Goal: Information Seeking & Learning: Understand process/instructions

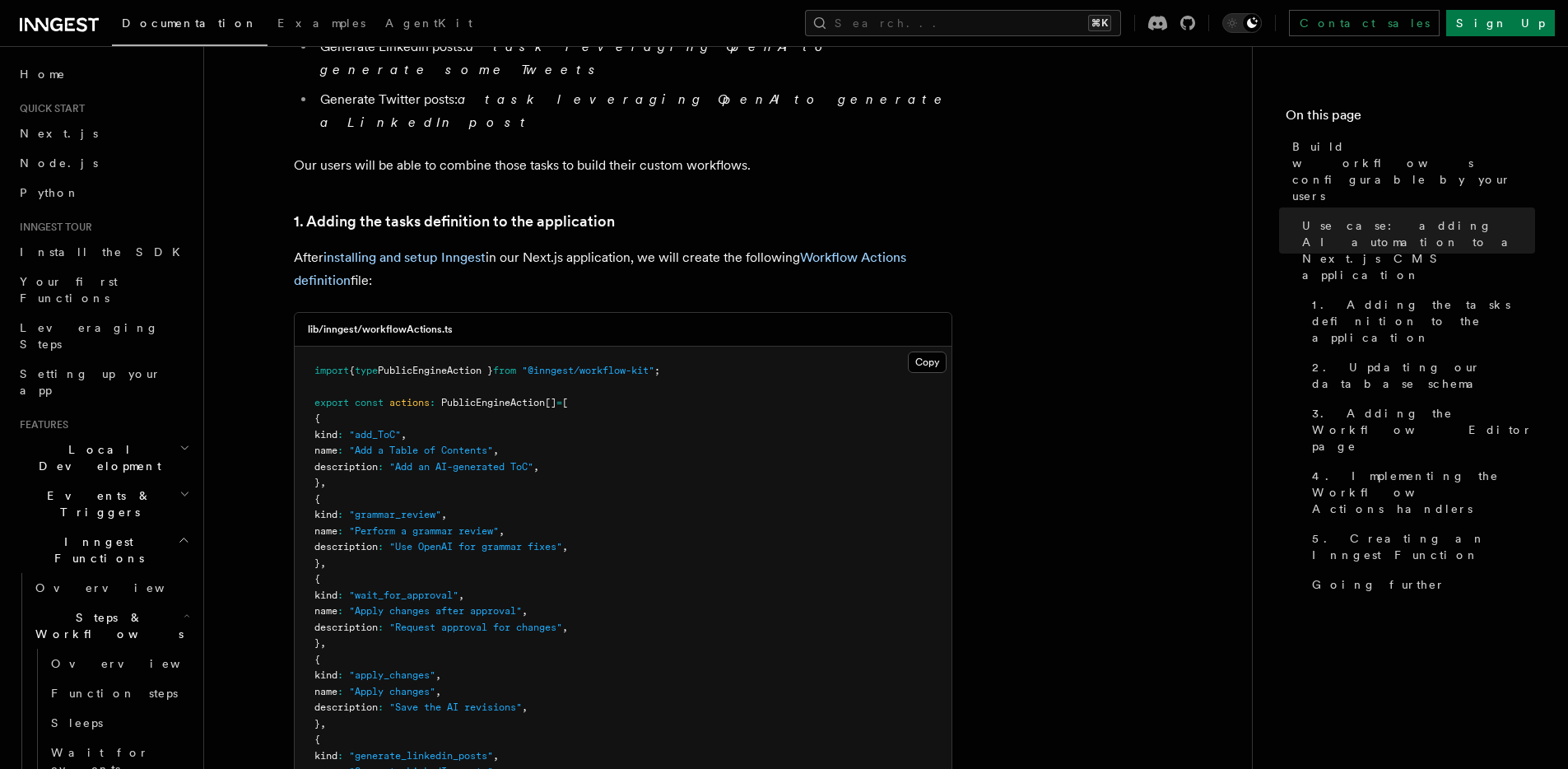
scroll to position [1628, 0]
click at [618, 347] on pre "import { type PublicEngineAction } from "@inngest/workflow-kit" ; export const …" at bounding box center [623, 645] width 657 height 595
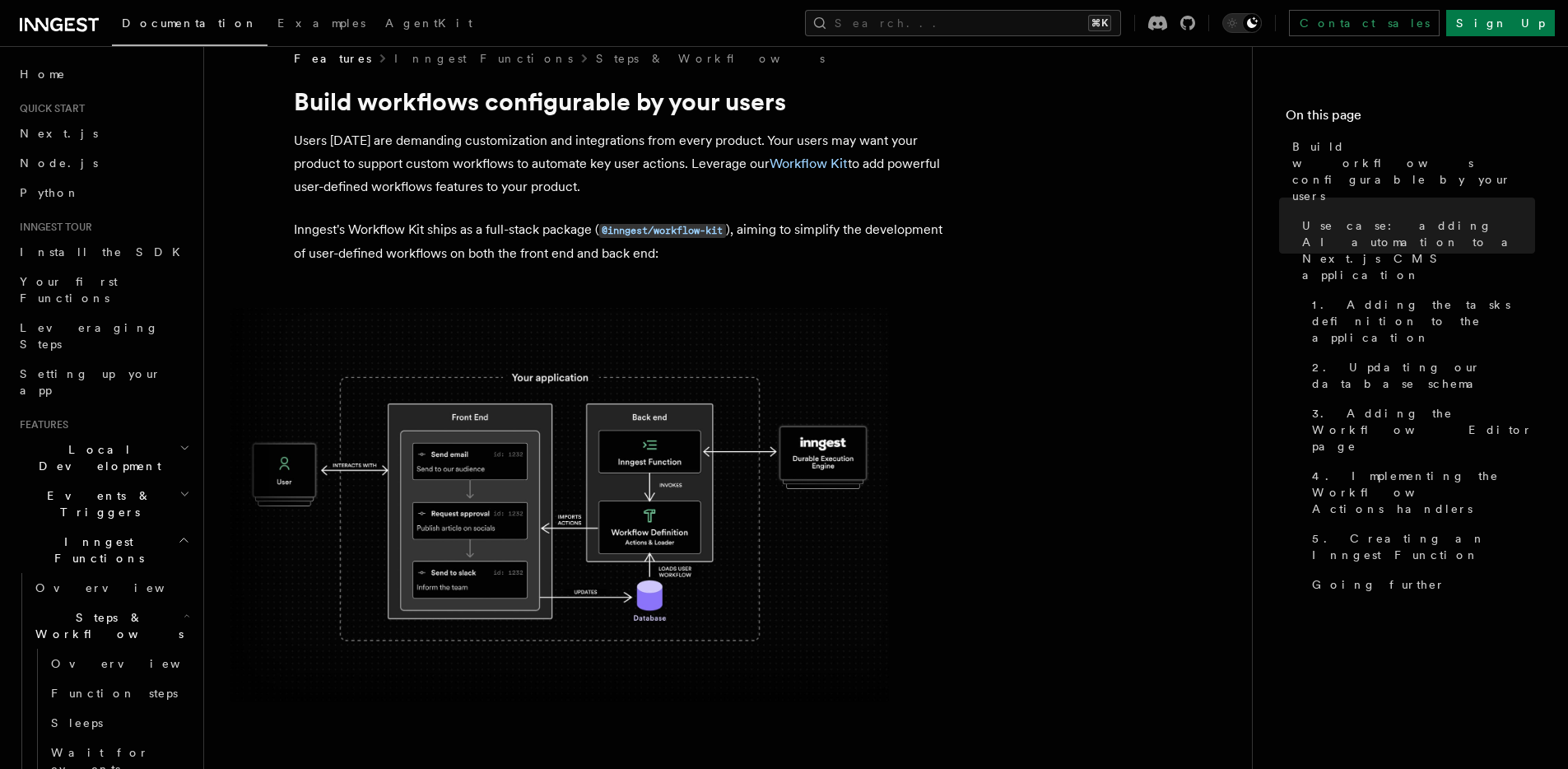
scroll to position [0, 0]
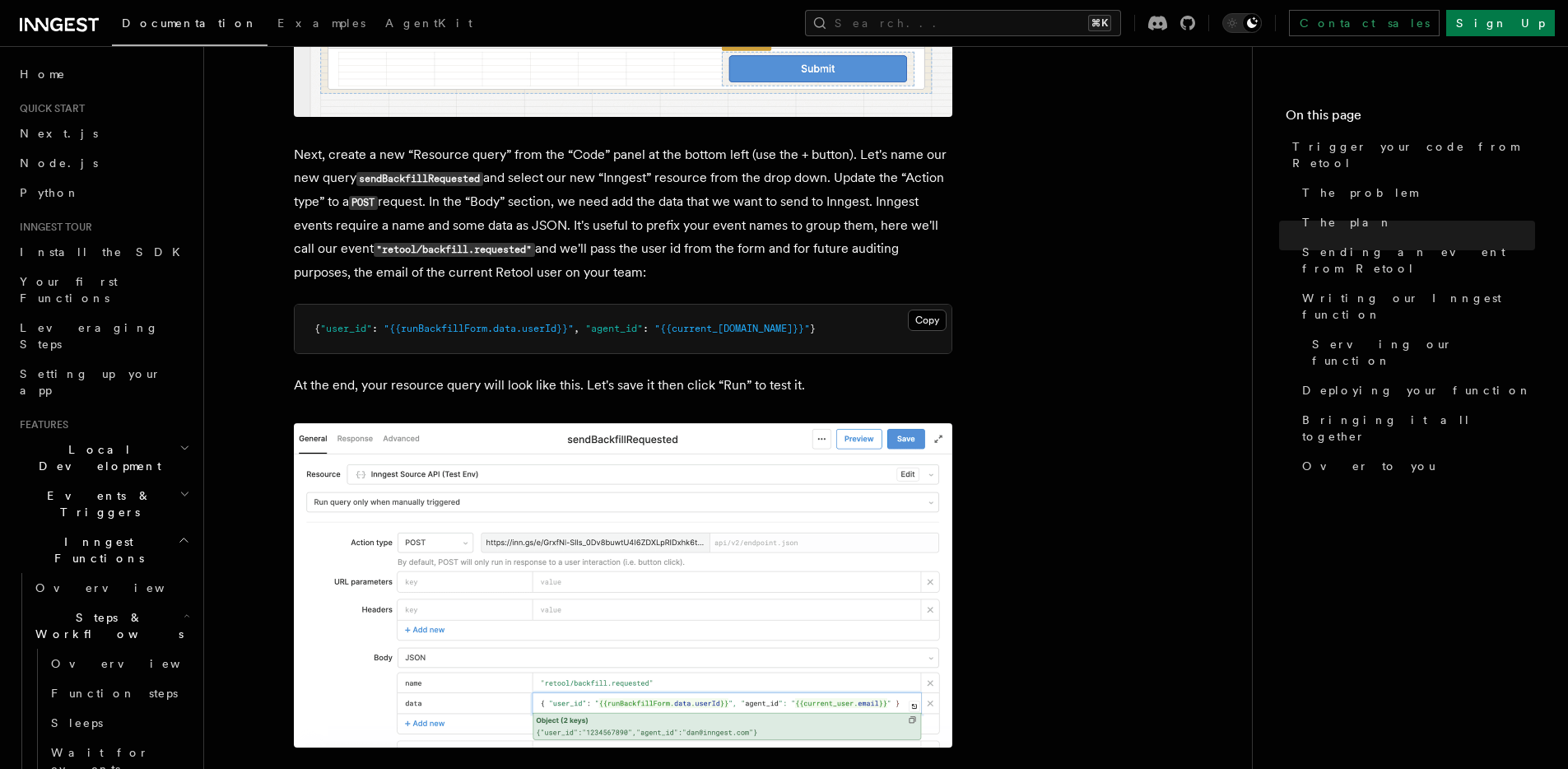
scroll to position [1610, 0]
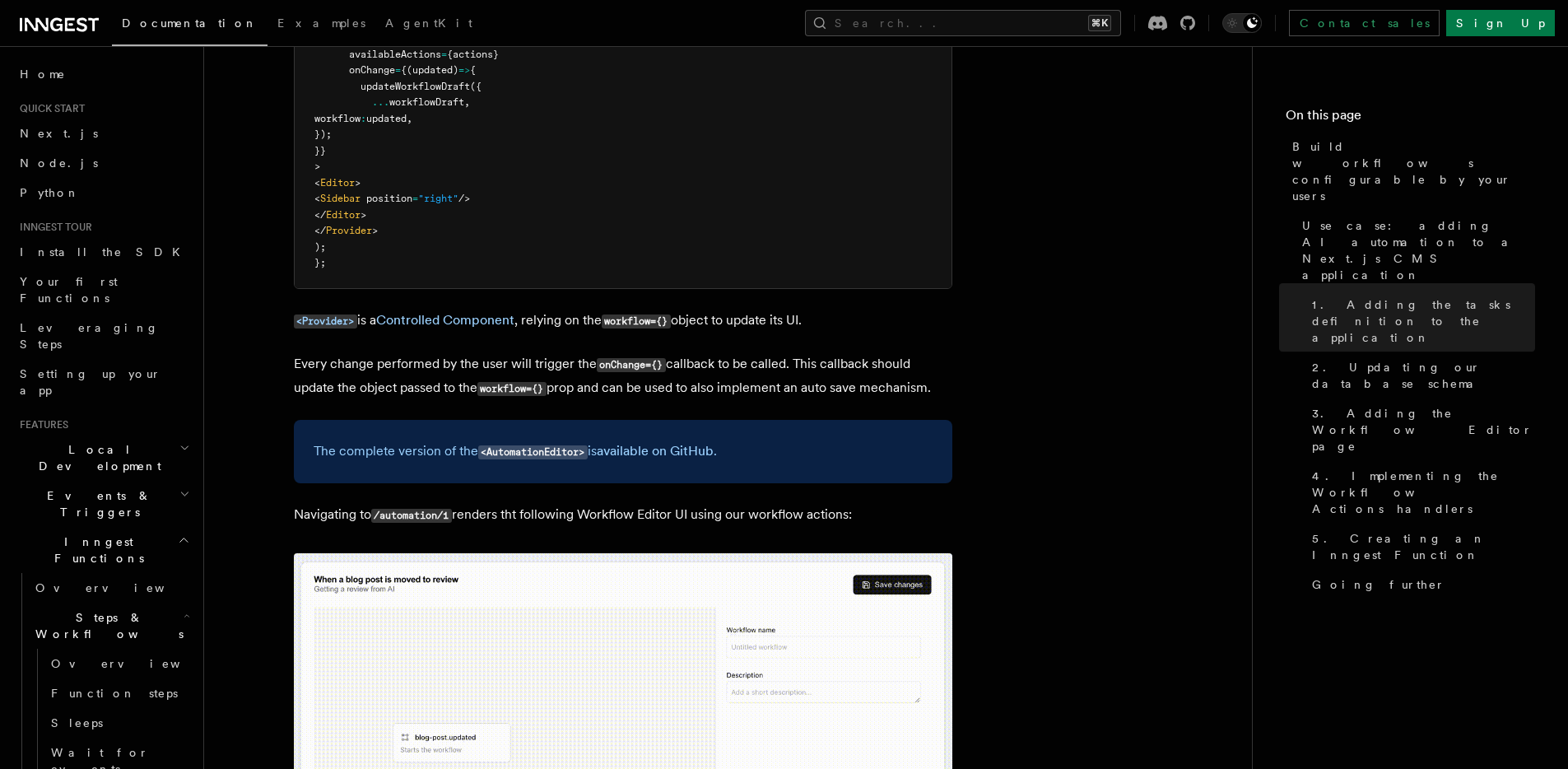
scroll to position [4789, 0]
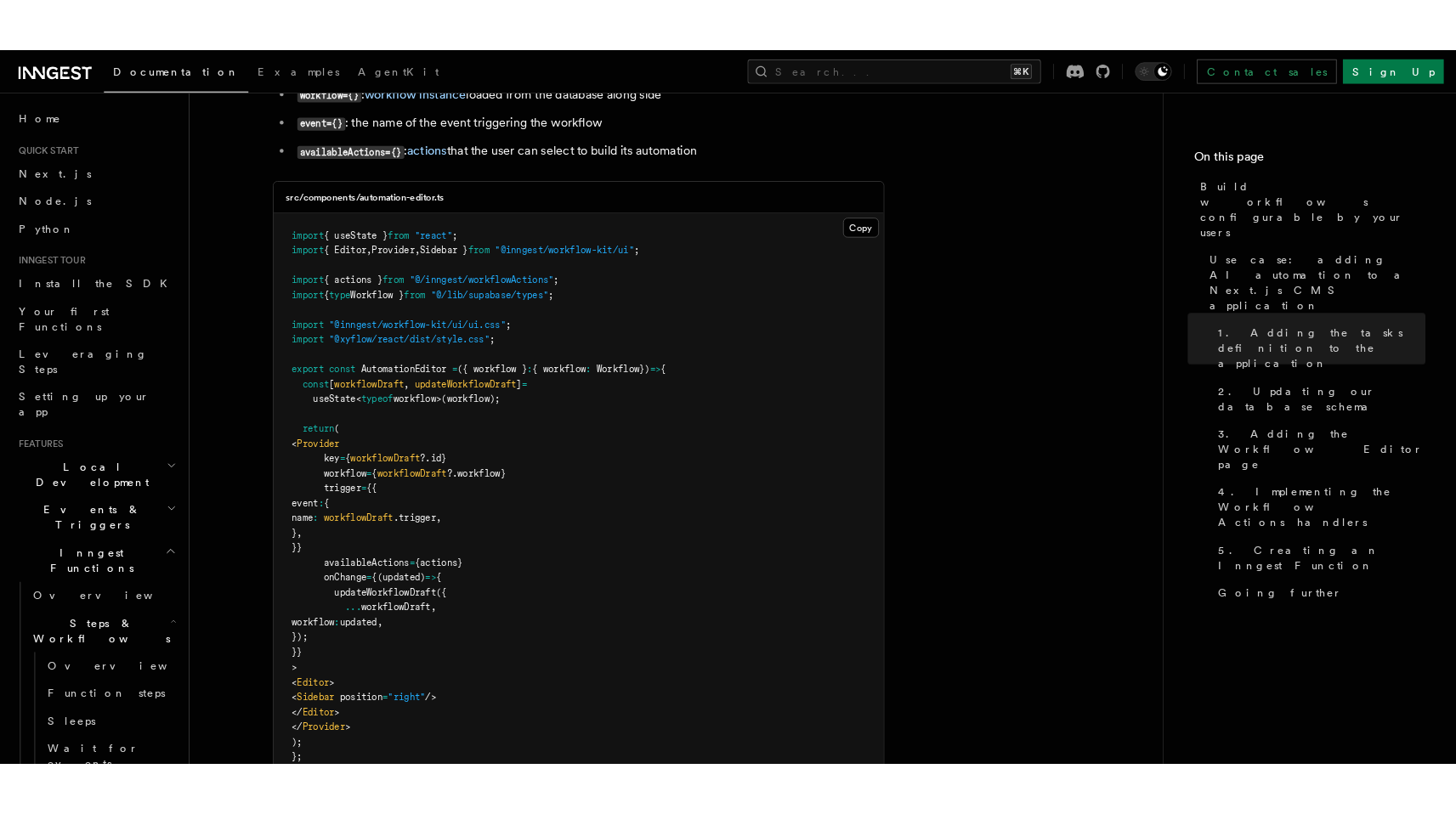
scroll to position [4213, 0]
